Goal: Task Accomplishment & Management: Manage account settings

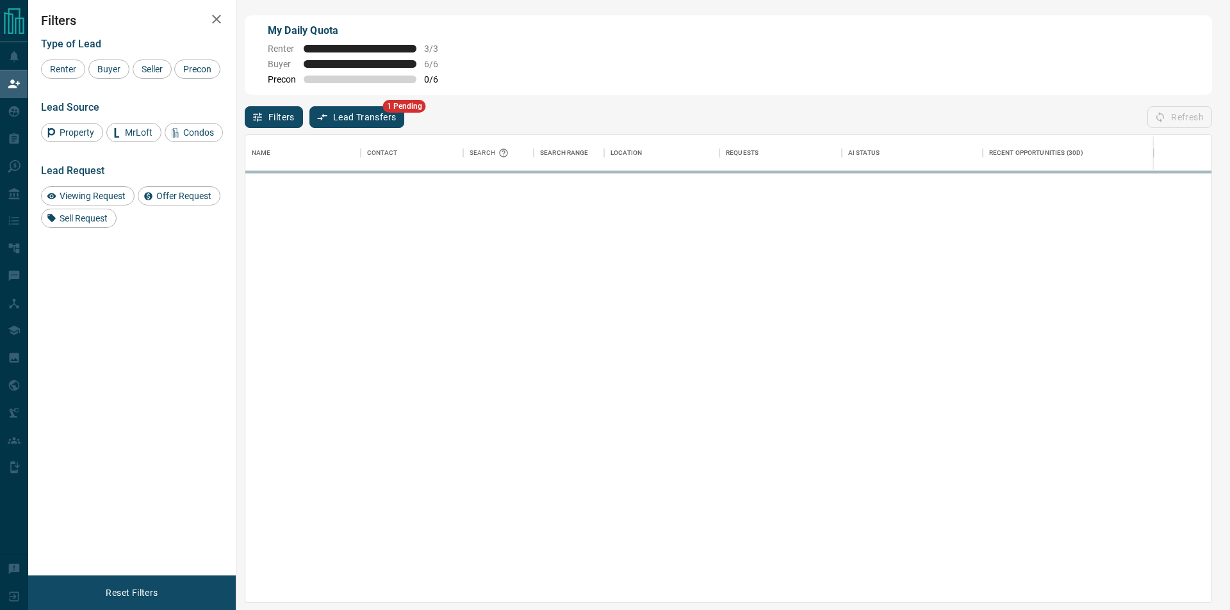
scroll to position [457, 955]
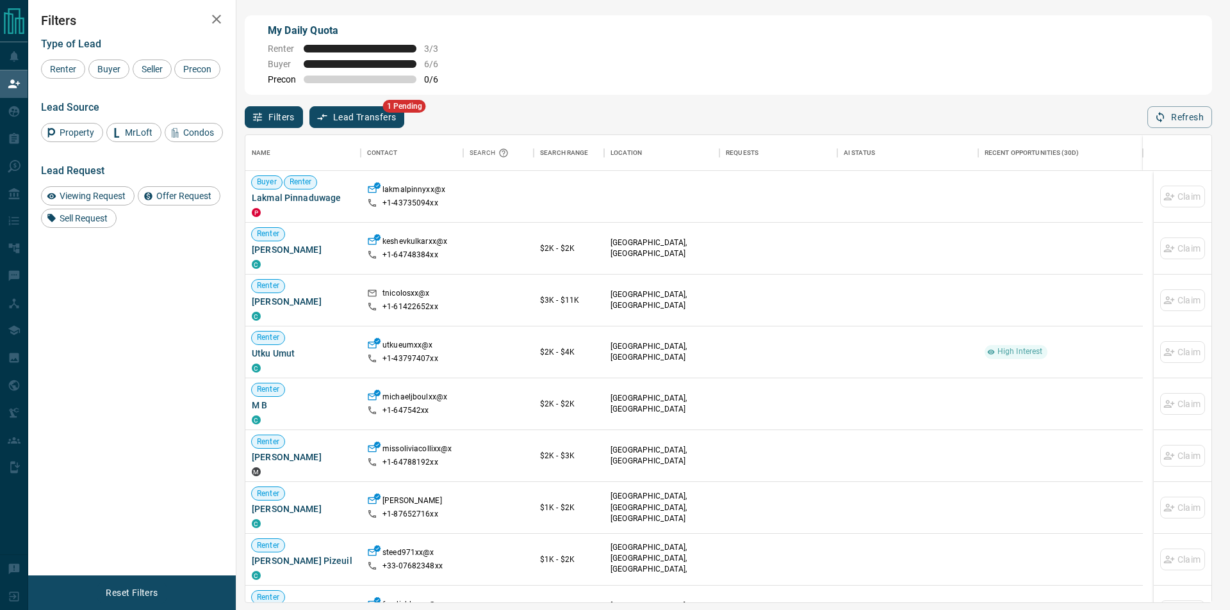
drag, startPoint x: 1136, startPoint y: 119, endPoint x: 1147, endPoint y: 131, distance: 16.3
click at [1137, 119] on div "Filters Lead Transfers 1 Pending Refresh" at bounding box center [728, 111] width 967 height 33
click at [1159, 133] on div "Name Contact Search Search Range Location Requests AI Status Recent Opportuniti…" at bounding box center [728, 365] width 967 height 475
click at [1168, 119] on button "Refresh" at bounding box center [1179, 117] width 65 height 22
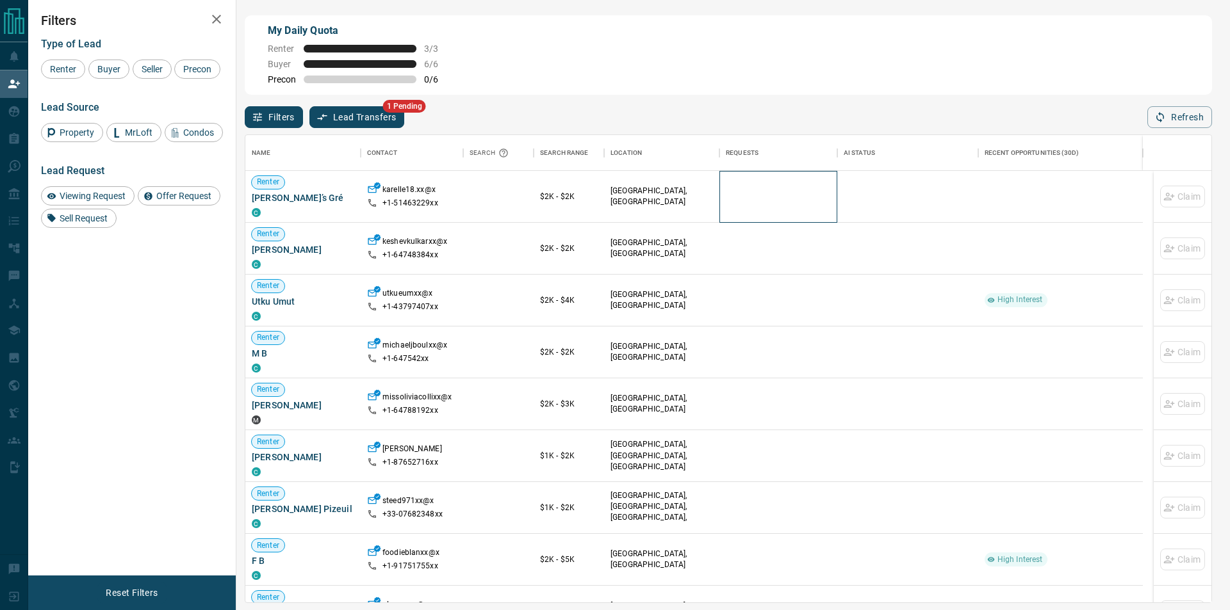
drag, startPoint x: 878, startPoint y: 208, endPoint x: 1168, endPoint y: 133, distance: 300.5
click at [895, 209] on div "[PERSON_NAME]’s Gré C karelle18.xx@x +1- 51463229xx $2K - $2K [GEOGRAPHIC_DATA]…" at bounding box center [693, 197] width 897 height 52
click at [1196, 108] on button "Refresh" at bounding box center [1179, 117] width 65 height 22
click at [1188, 116] on button "Refresh" at bounding box center [1179, 117] width 65 height 22
click at [1133, 124] on div "Filters Lead Transfers 1 Pending Refresh" at bounding box center [728, 111] width 967 height 33
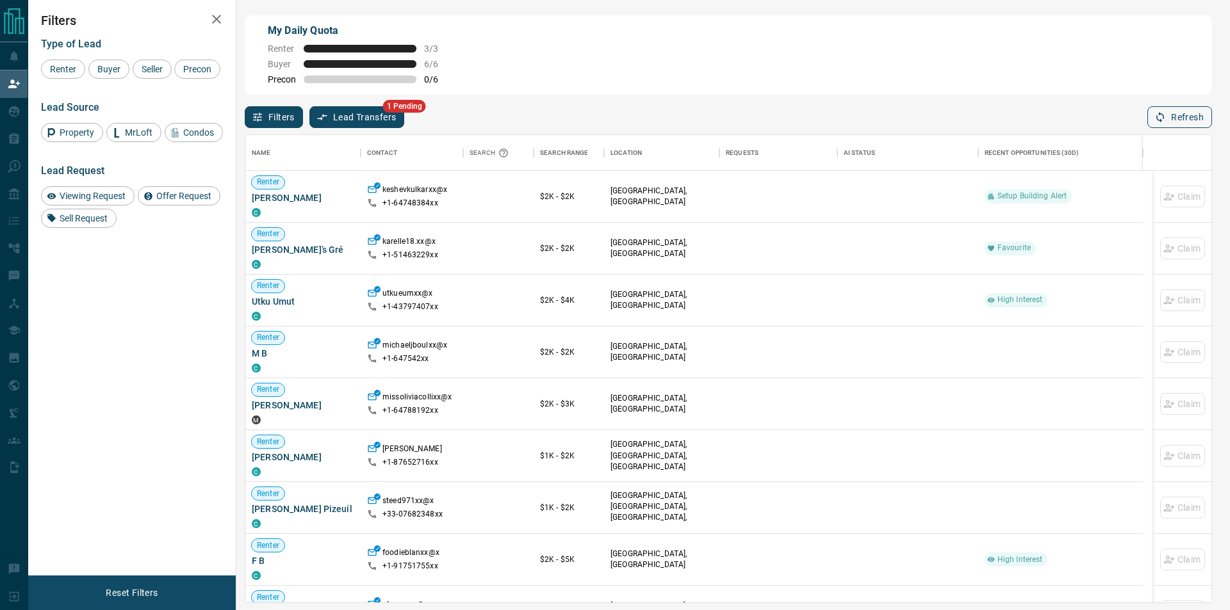
click at [1154, 113] on button "Refresh" at bounding box center [1179, 117] width 65 height 22
click at [1156, 118] on icon "button" at bounding box center [1160, 117] width 12 height 12
click at [1183, 110] on button "Refresh" at bounding box center [1179, 117] width 65 height 22
drag, startPoint x: 1024, startPoint y: 110, endPoint x: 1172, endPoint y: 106, distance: 147.4
click at [1069, 122] on div "My Daily Quota Renter 3 / 3 Buyer 6 / 6 Precon 0 / 6 Filters Lead Transfers 1 P…" at bounding box center [728, 257] width 972 height 488
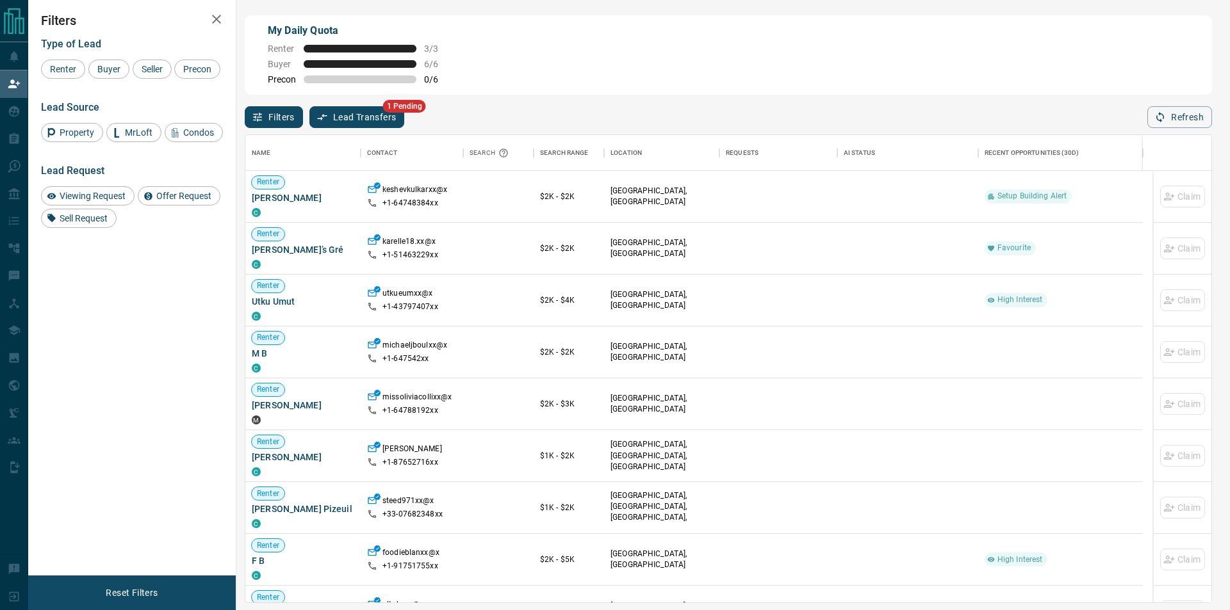
click at [1188, 100] on div "Filters Lead Transfers 1 Pending Refresh" at bounding box center [728, 111] width 967 height 33
click at [1181, 105] on div "Filters Lead Transfers 1 Pending Refresh" at bounding box center [728, 111] width 967 height 33
click at [1179, 110] on button "Refresh" at bounding box center [1179, 117] width 65 height 22
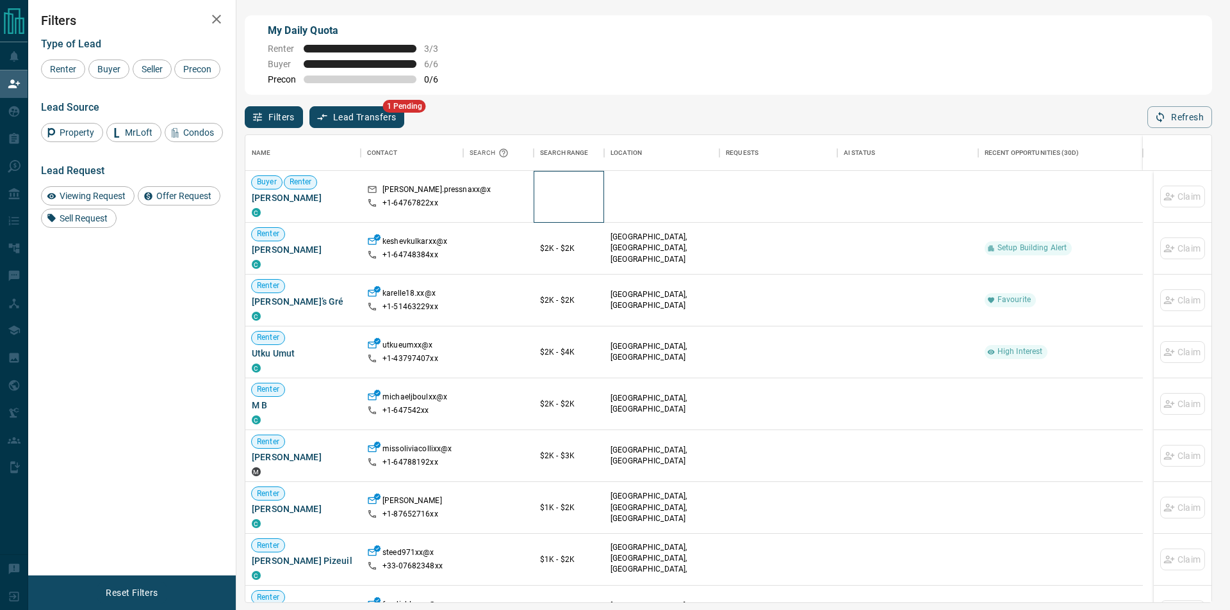
click at [582, 199] on div at bounding box center [569, 196] width 58 height 51
click at [1158, 117] on icon "button" at bounding box center [1160, 117] width 12 height 12
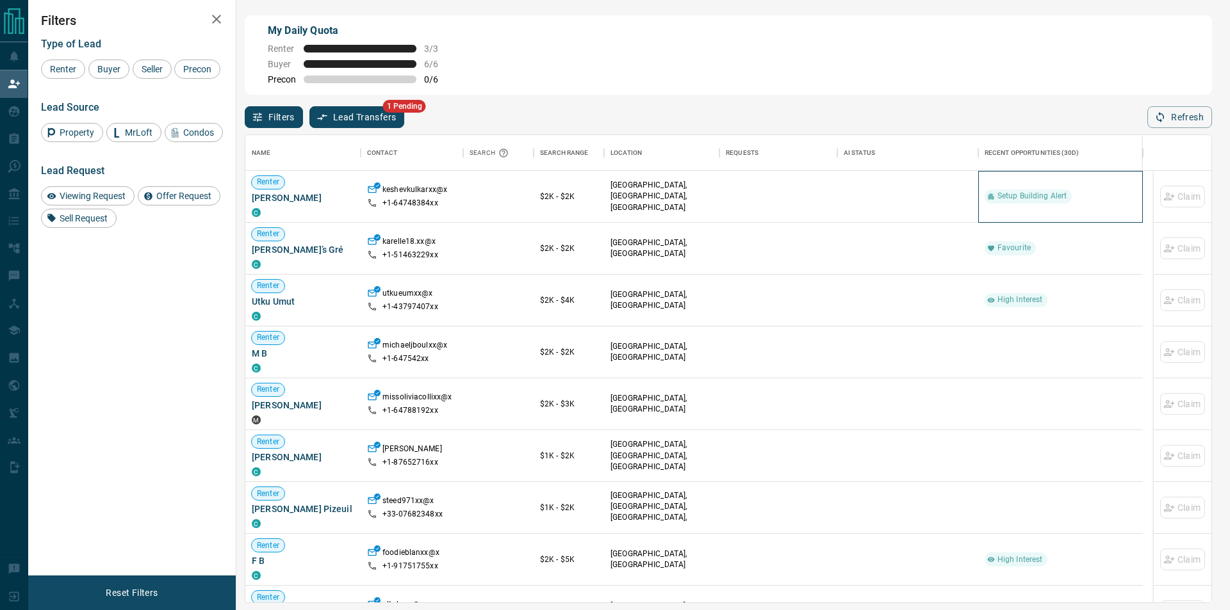
click at [1024, 190] on div "Setup Building Alert" at bounding box center [1061, 196] width 152 height 51
click at [1165, 115] on icon "button" at bounding box center [1160, 117] width 12 height 12
click at [1159, 112] on button "Refresh" at bounding box center [1179, 117] width 65 height 22
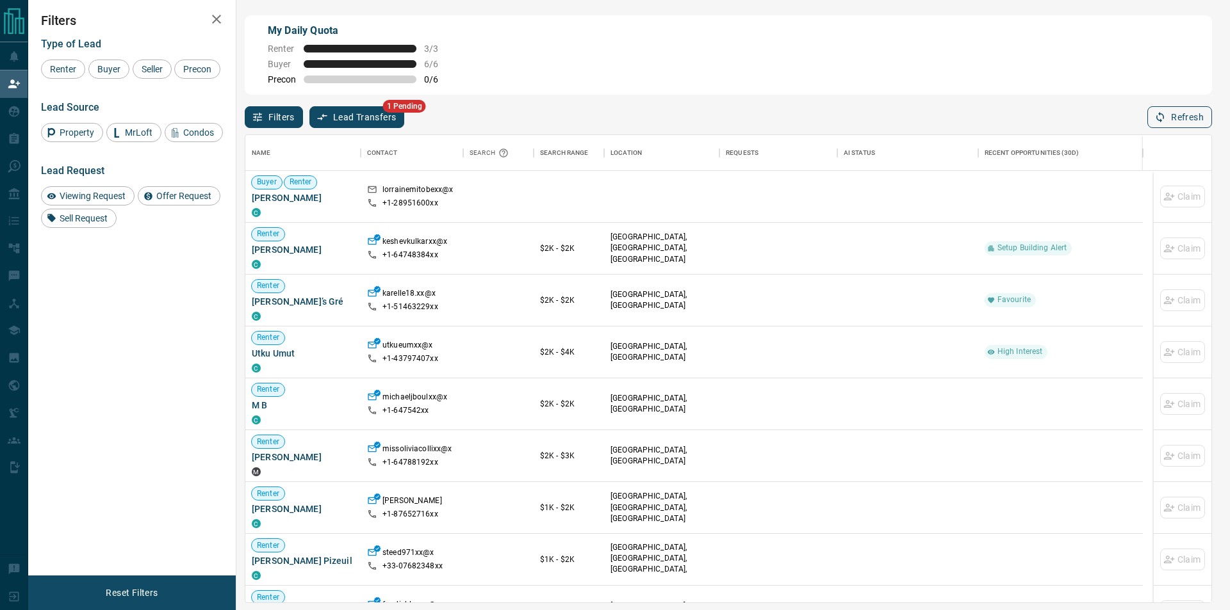
click at [1143, 120] on div "Filters Lead Transfers 1 Pending Refresh" at bounding box center [728, 111] width 967 height 33
drag, startPoint x: 1158, startPoint y: 108, endPoint x: 1165, endPoint y: 111, distance: 6.9
click at [1160, 110] on button "Refresh" at bounding box center [1179, 117] width 65 height 22
click at [1165, 111] on div "Refresh" at bounding box center [1179, 117] width 65 height 22
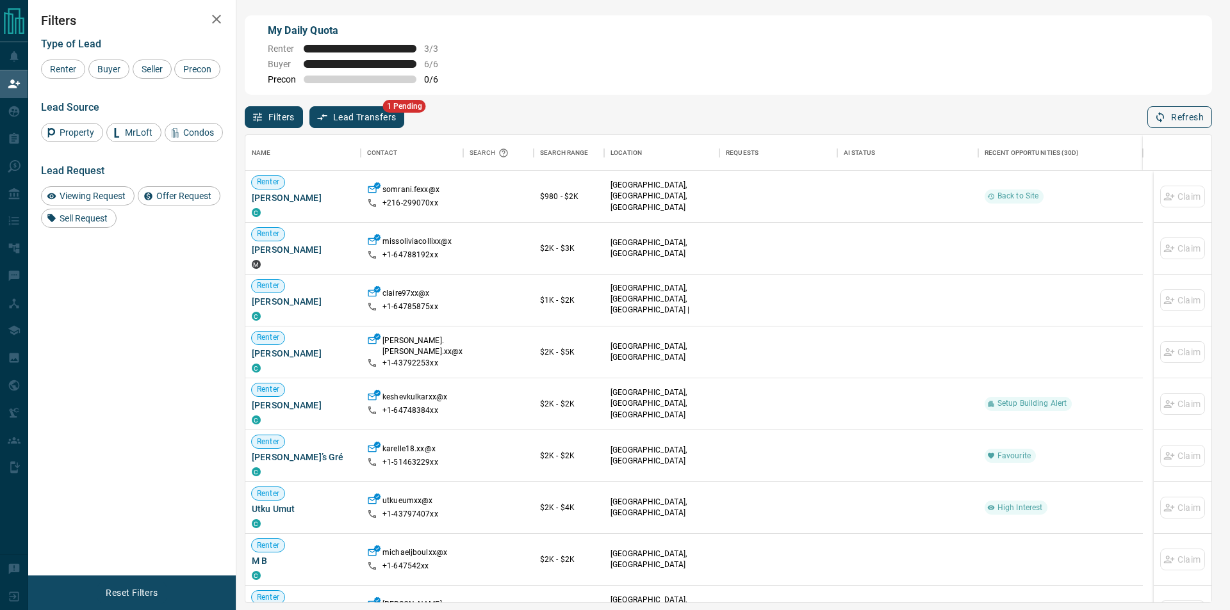
click at [1174, 124] on button "Refresh" at bounding box center [1179, 117] width 65 height 22
click at [1193, 130] on div "Name Contact Search Search Range Location Requests AI Status Recent Opportuniti…" at bounding box center [728, 365] width 967 height 475
click at [1192, 124] on button "Refresh" at bounding box center [1179, 117] width 65 height 22
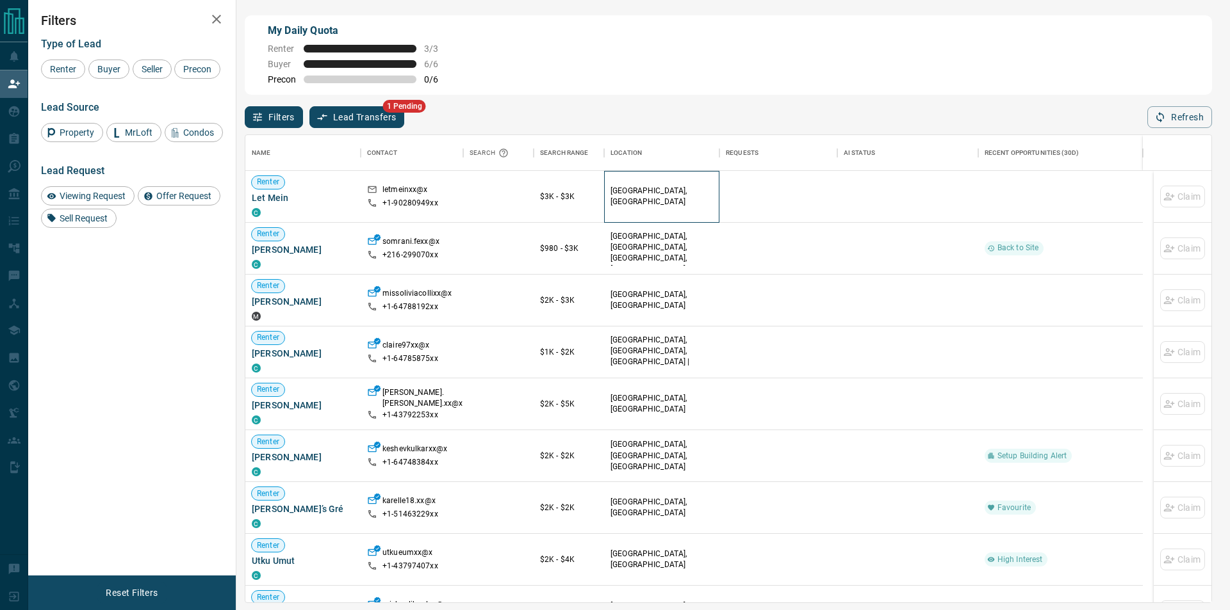
click at [710, 190] on div "[GEOGRAPHIC_DATA], [GEOGRAPHIC_DATA]" at bounding box center [661, 196] width 102 height 51
